Goal: Task Accomplishment & Management: Manage account settings

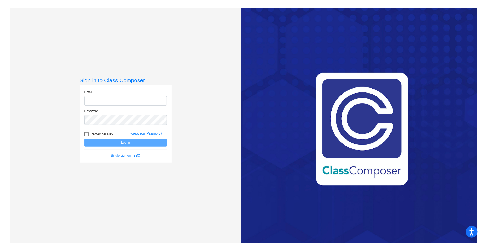
type input "kgalvin@sd25.org"
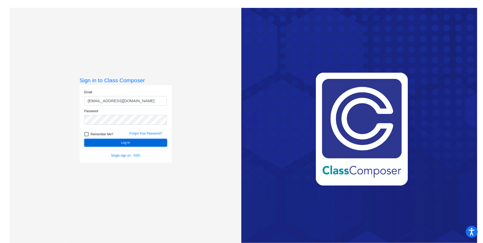
click at [122, 142] on button "Log In" at bounding box center [125, 143] width 83 height 8
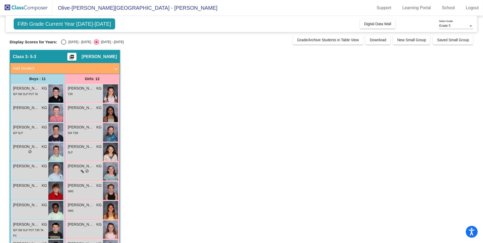
click at [64, 42] on div "Select an option" at bounding box center [63, 41] width 5 height 5
click at [64, 45] on input "2024 - 2025" at bounding box center [63, 45] width 0 height 0
radio input "true"
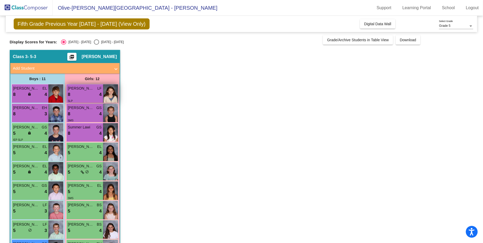
click at [83, 92] on div "8 lock do_not_disturb_alt 4" at bounding box center [85, 94] width 34 height 7
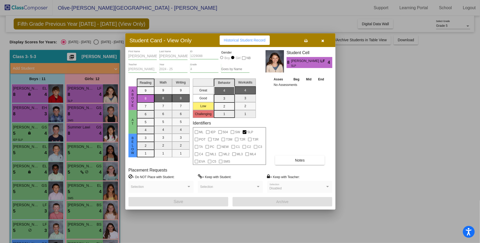
click at [322, 39] on icon "button" at bounding box center [323, 41] width 3 height 4
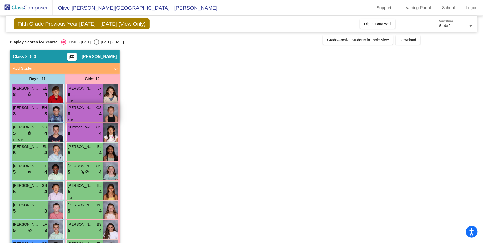
click at [79, 111] on div "8 lock do_not_disturb_alt 4" at bounding box center [85, 114] width 34 height 7
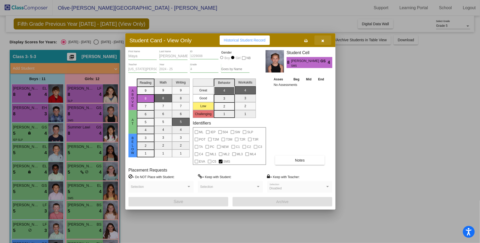
click at [323, 41] on icon "button" at bounding box center [323, 41] width 3 height 4
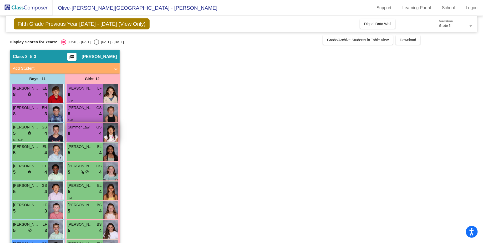
click at [79, 130] on div "8 lock do_not_disturb_alt 4" at bounding box center [85, 133] width 34 height 7
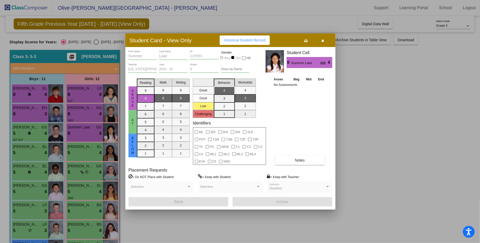
click at [323, 38] on span "button" at bounding box center [323, 40] width 3 height 4
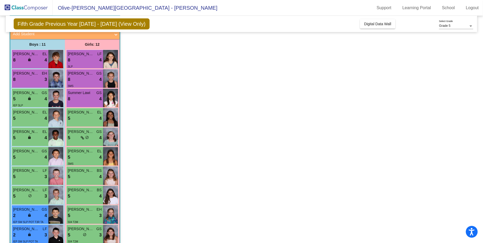
scroll to position [34, 0]
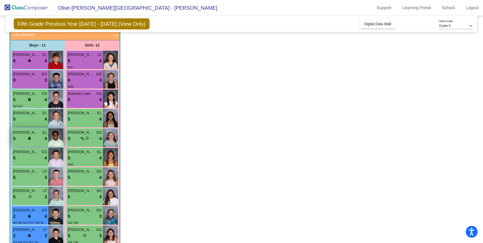
click at [28, 141] on div "5 lock do_not_disturb_alt 4" at bounding box center [30, 138] width 34 height 7
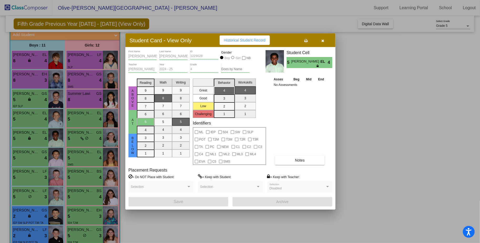
click at [324, 41] on button "button" at bounding box center [323, 39] width 17 height 9
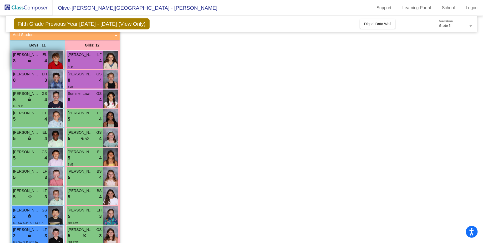
click at [33, 62] on div "8 lock do_not_disturb_alt 4" at bounding box center [30, 61] width 34 height 7
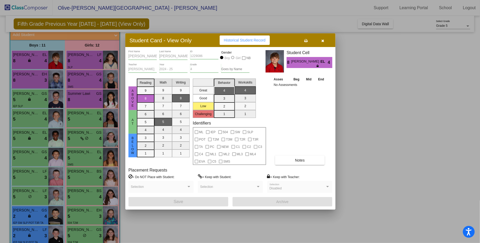
click at [322, 40] on icon "button" at bounding box center [323, 41] width 3 height 4
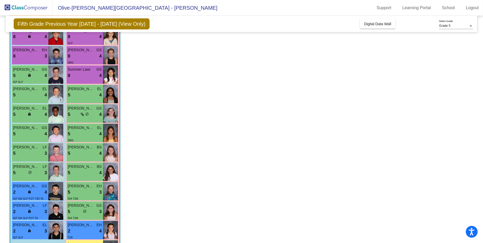
scroll to position [83, 0]
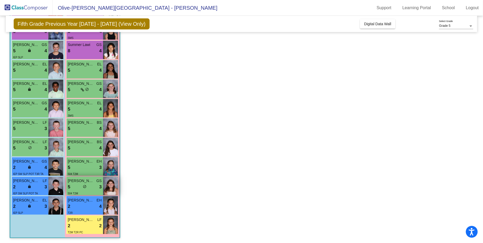
click at [89, 181] on span "Paige Richman" at bounding box center [81, 181] width 26 height 6
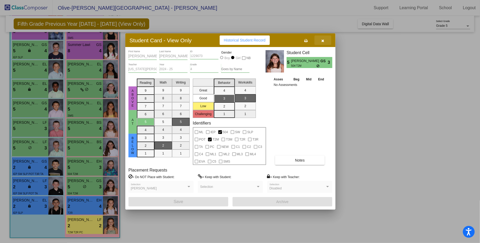
click at [322, 42] on icon "button" at bounding box center [323, 41] width 3 height 4
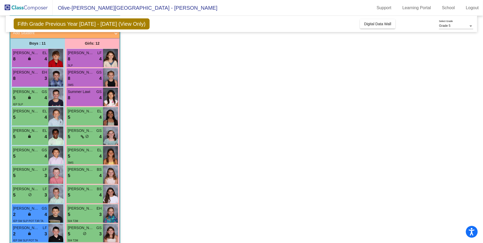
scroll to position [0, 0]
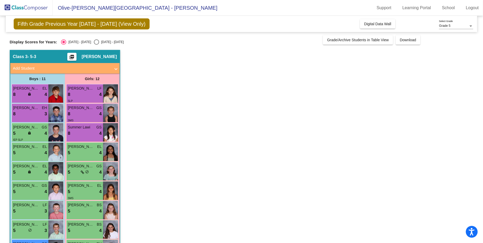
click at [470, 24] on div at bounding box center [470, 26] width 5 height 4
click at [431, 62] on div at bounding box center [241, 121] width 483 height 243
click at [360, 39] on span "Grade/Archive Students in Table View" at bounding box center [358, 40] width 62 height 4
